Goal: Information Seeking & Learning: Check status

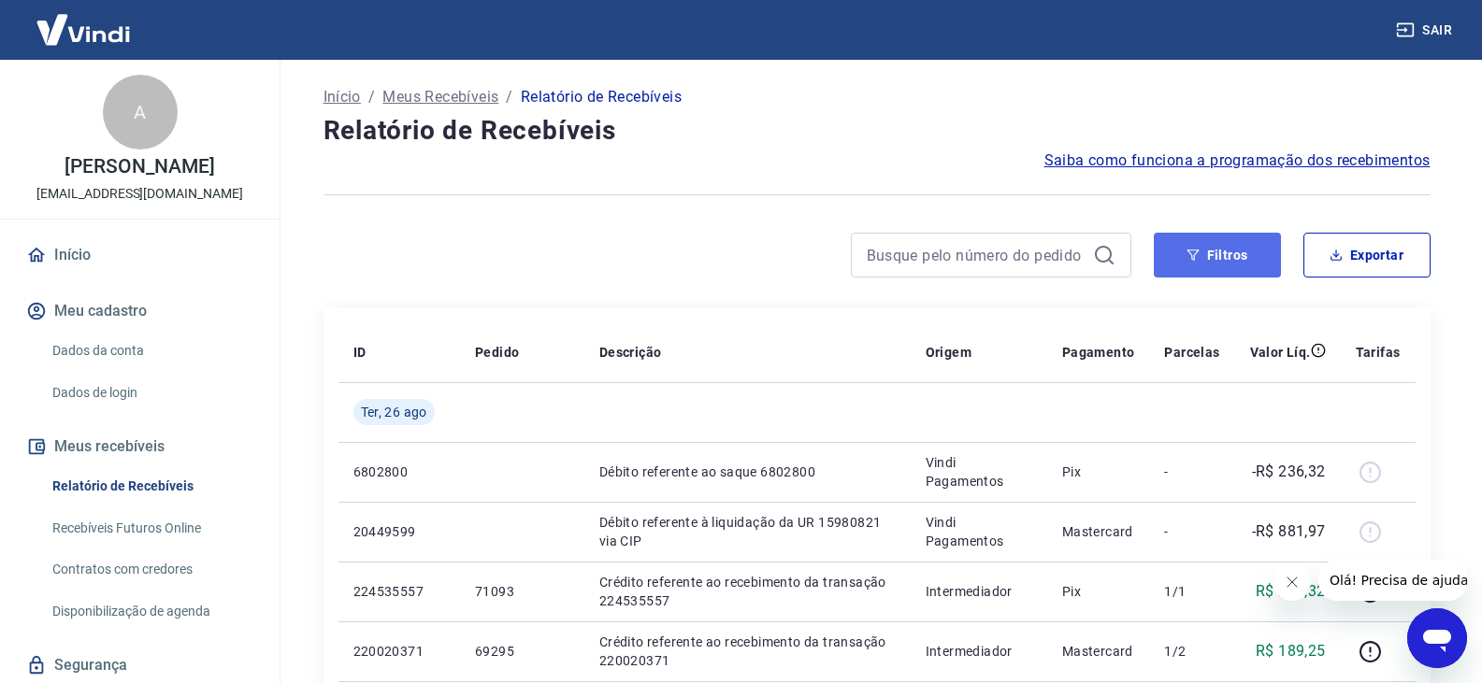
click at [1252, 263] on button "Filtros" at bounding box center [1217, 255] width 127 height 45
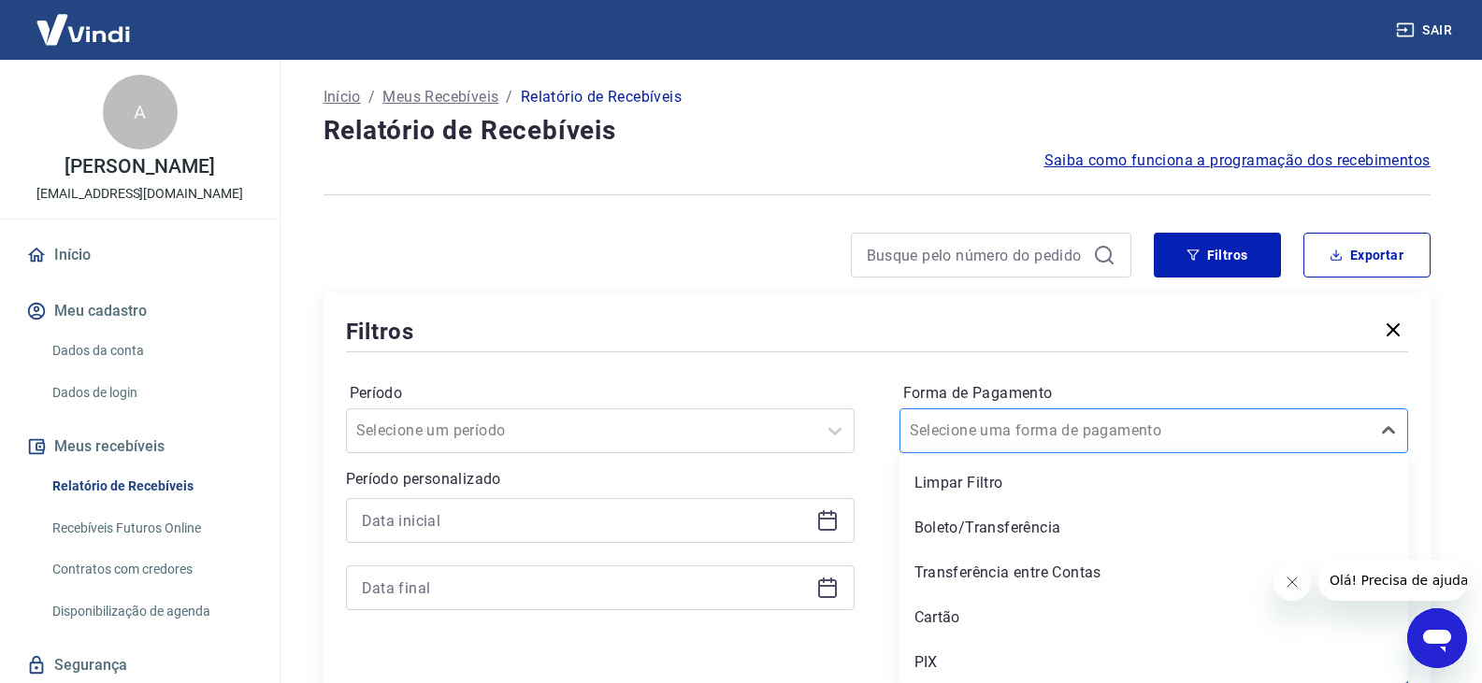
click at [1079, 443] on div "Selecione uma forma de pagamento" at bounding box center [1134, 431] width 469 height 34
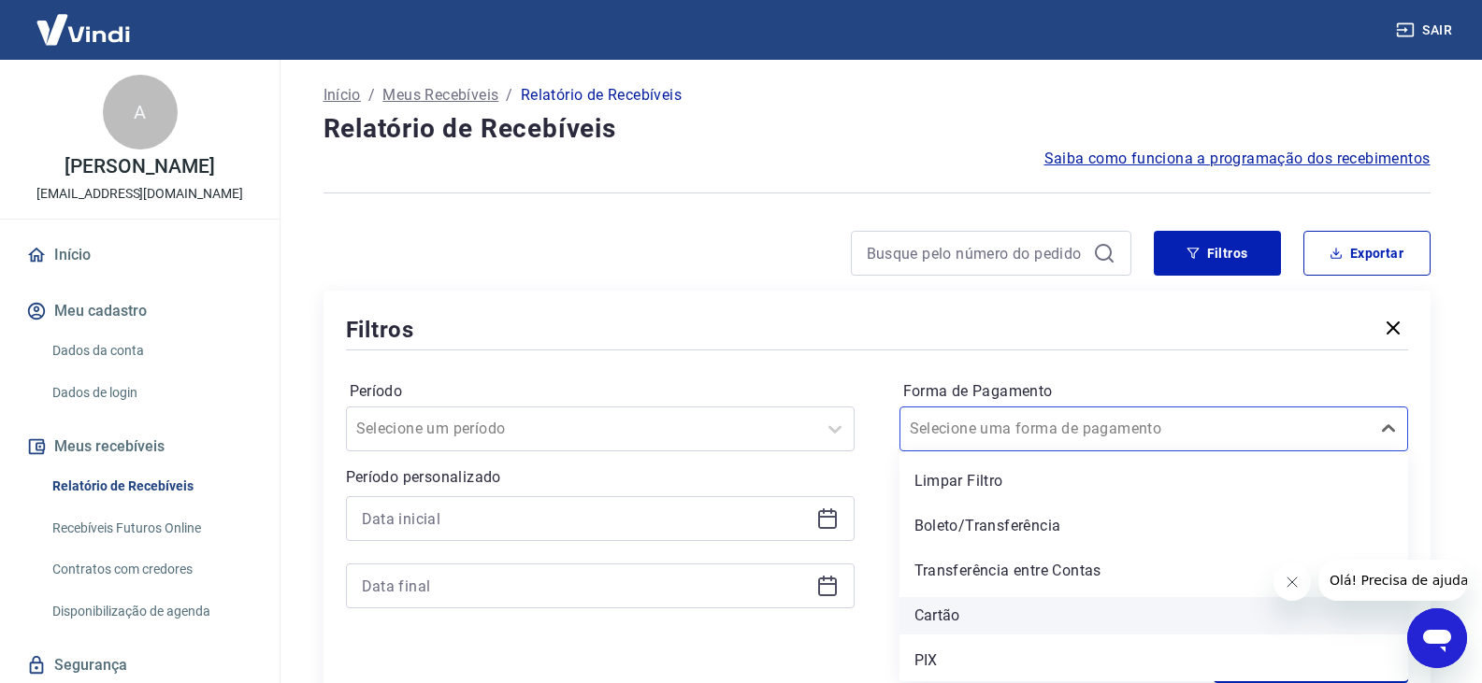
click at [984, 620] on div "Cartão" at bounding box center [1153, 615] width 509 height 37
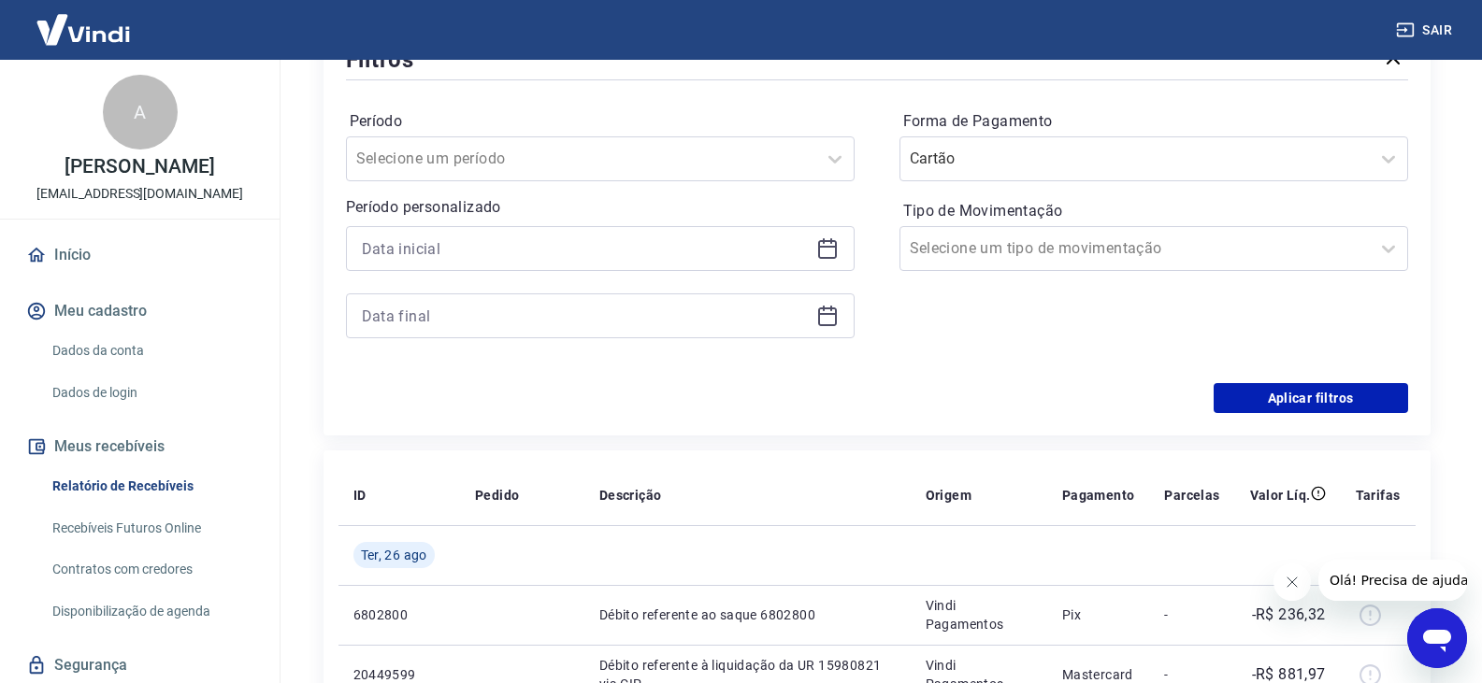
scroll to position [282, 0]
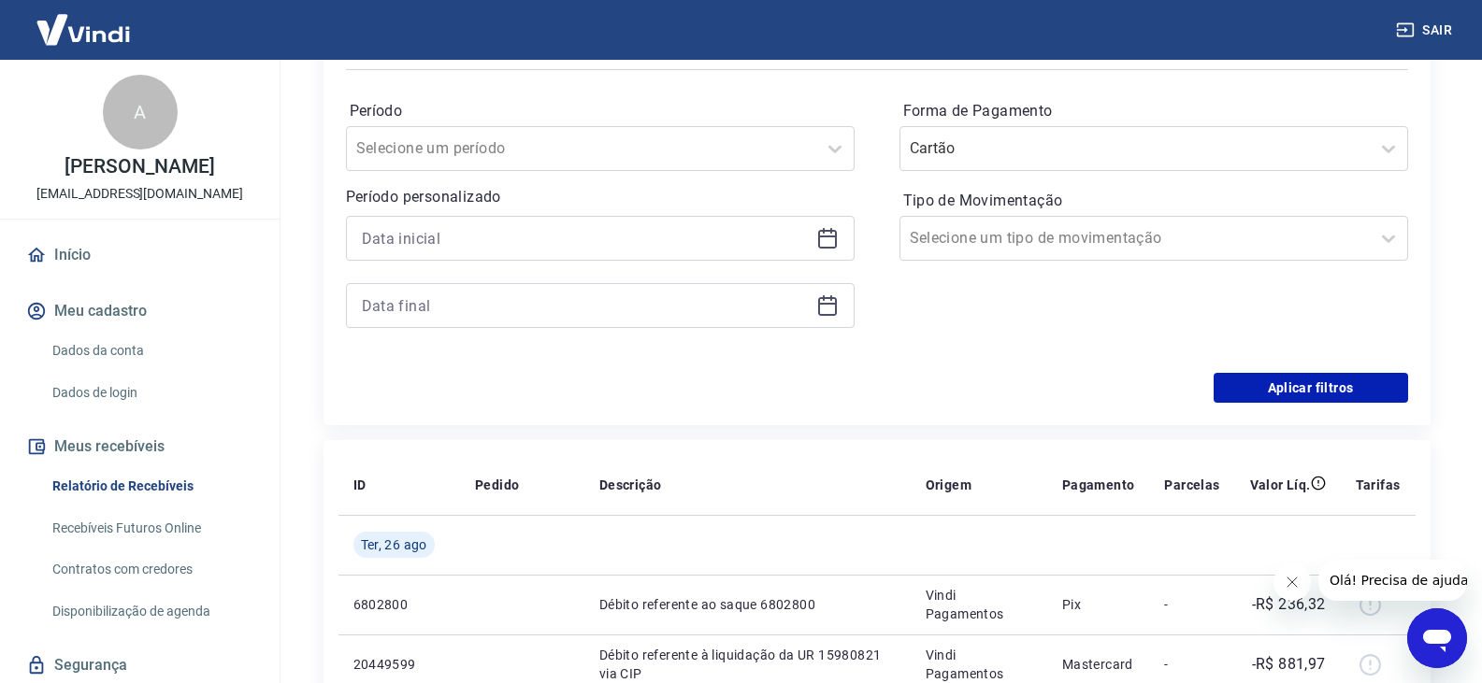
click at [1361, 403] on div "Filtros Período Selecione um período Período personalizado Forma de Pagamento C…" at bounding box center [876, 217] width 1107 height 415
click at [1361, 396] on button "Aplicar filtros" at bounding box center [1310, 388] width 194 height 30
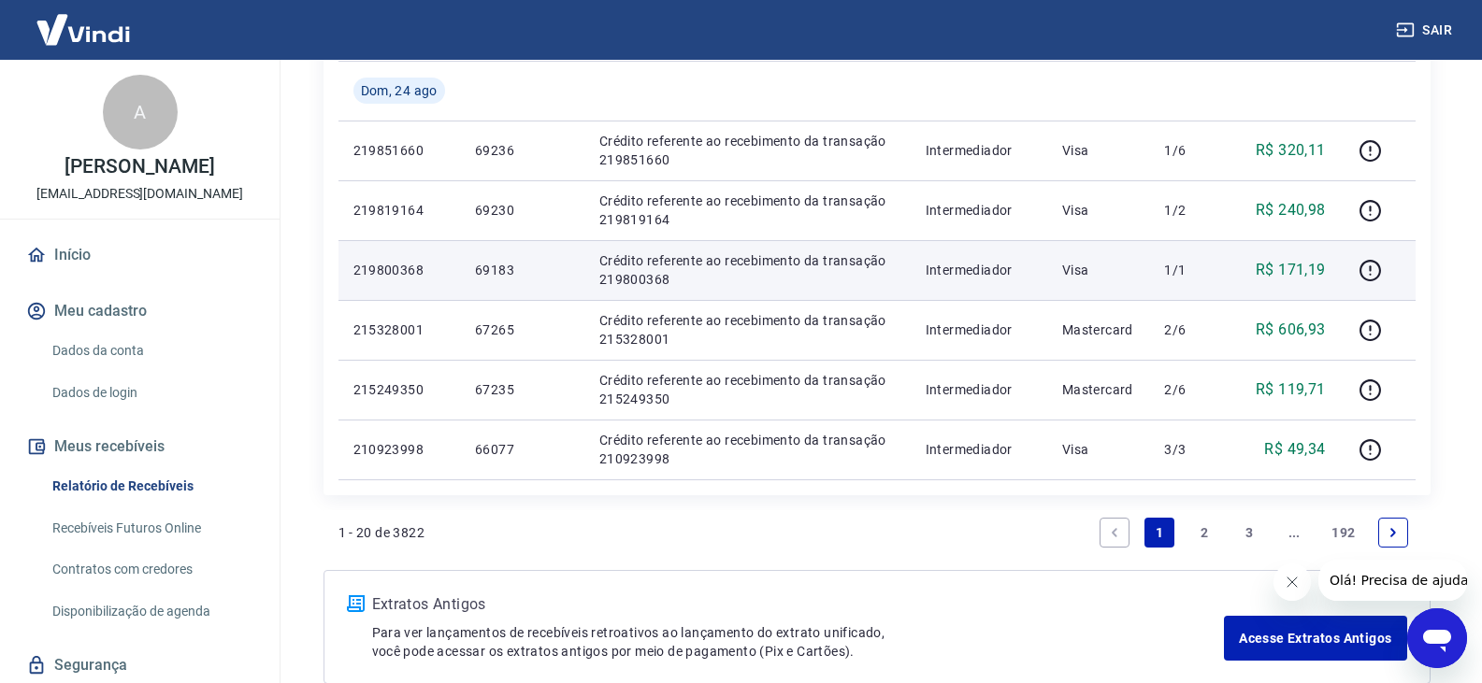
scroll to position [1383, 0]
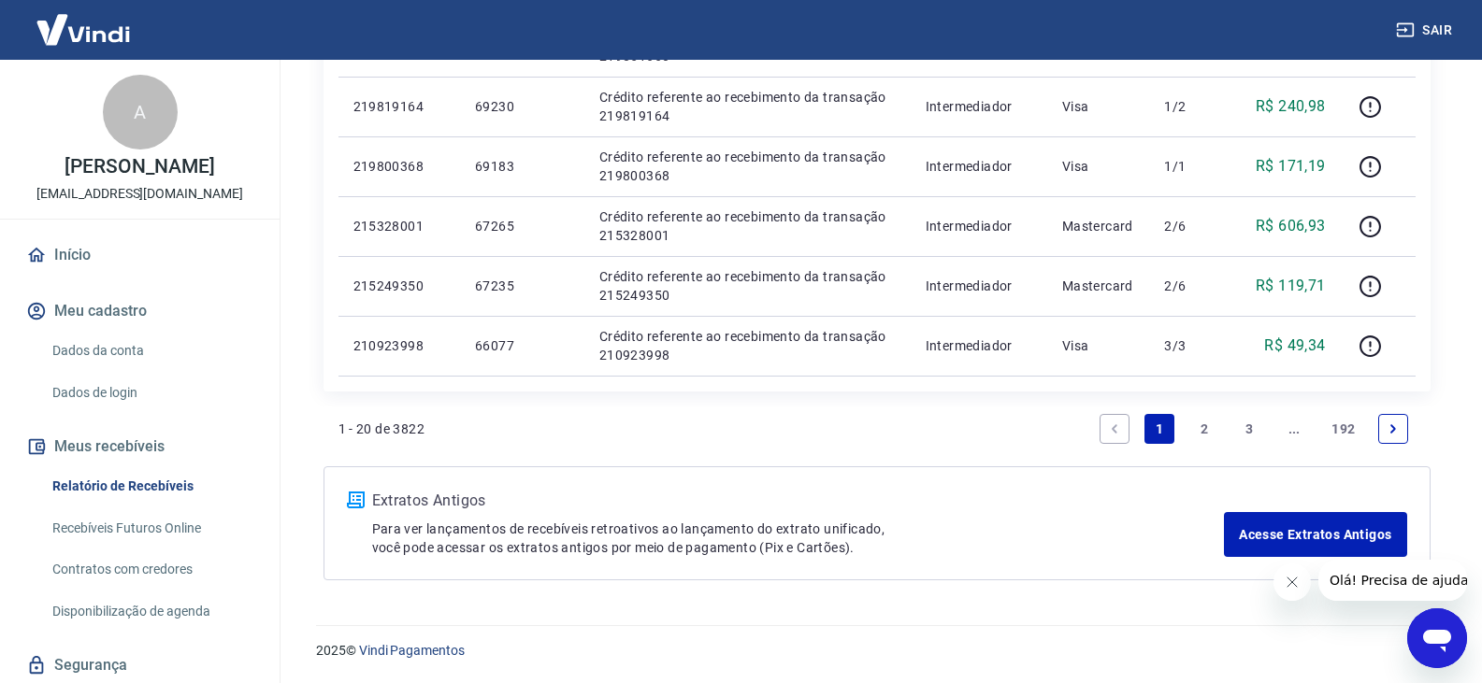
click at [1205, 431] on link "2" at bounding box center [1204, 429] width 30 height 30
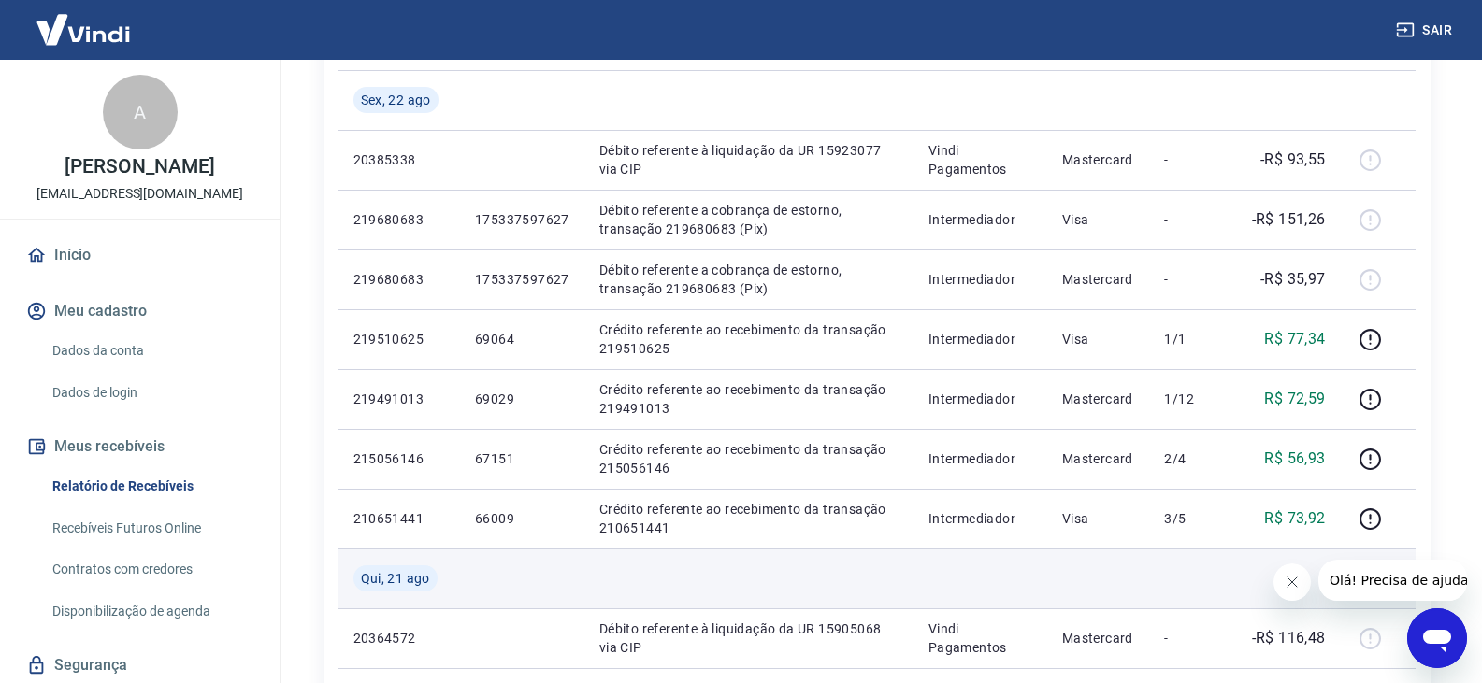
scroll to position [654, 0]
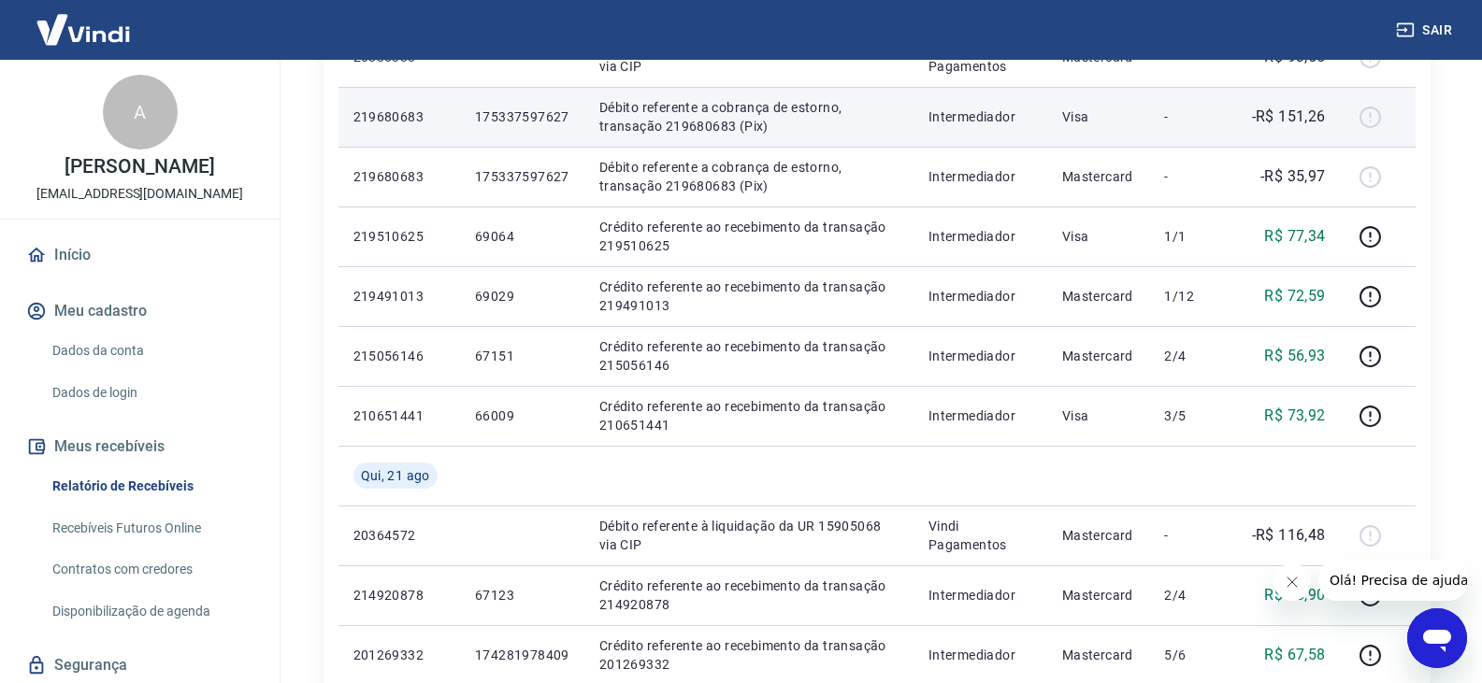
click at [417, 117] on p "219680683" at bounding box center [399, 117] width 92 height 19
copy p "219680683"
